Goal: Check status

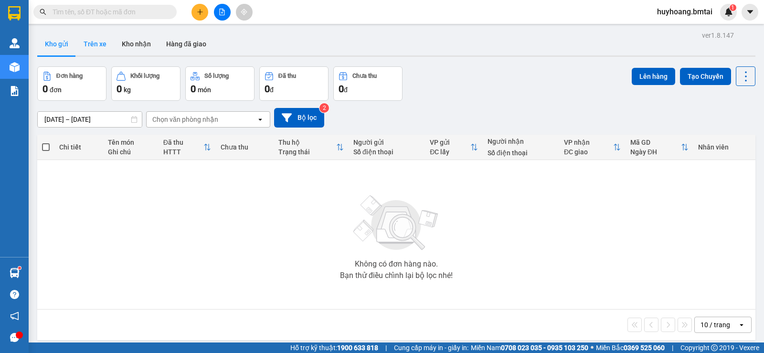
click at [90, 47] on button "Trên xe" at bounding box center [95, 43] width 38 height 23
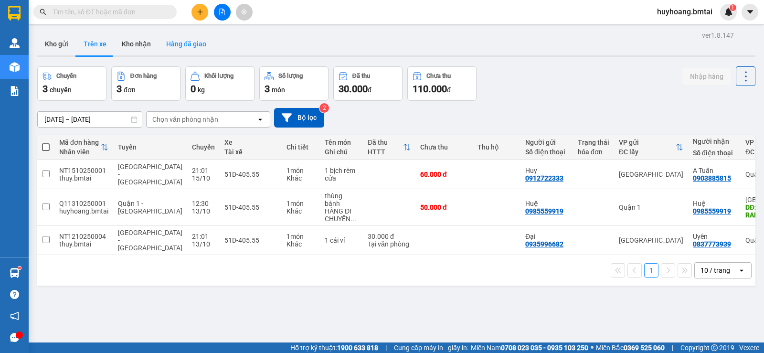
click at [171, 39] on button "Hàng đã giao" at bounding box center [186, 43] width 55 height 23
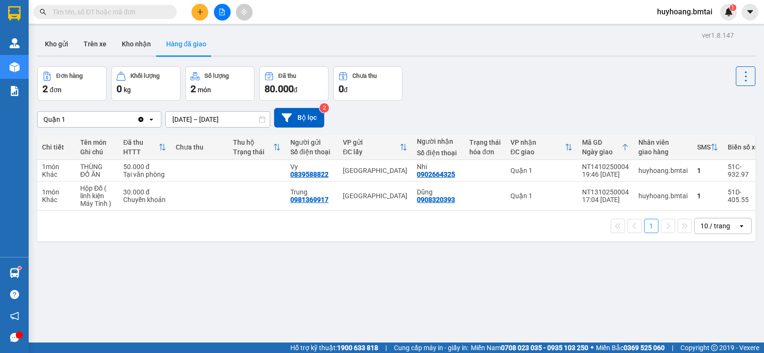
click at [264, 120] on icon at bounding box center [262, 119] width 7 height 7
click at [262, 119] on icon at bounding box center [262, 119] width 7 height 7
click at [151, 41] on button "Kho nhận" at bounding box center [136, 43] width 44 height 23
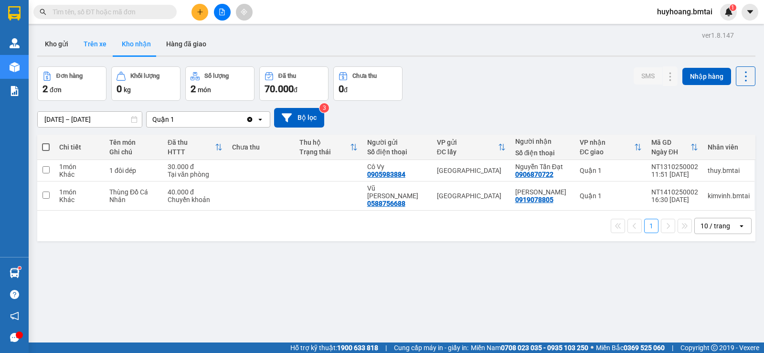
click at [94, 42] on button "Trên xe" at bounding box center [95, 43] width 38 height 23
